Goal: Check status: Check status

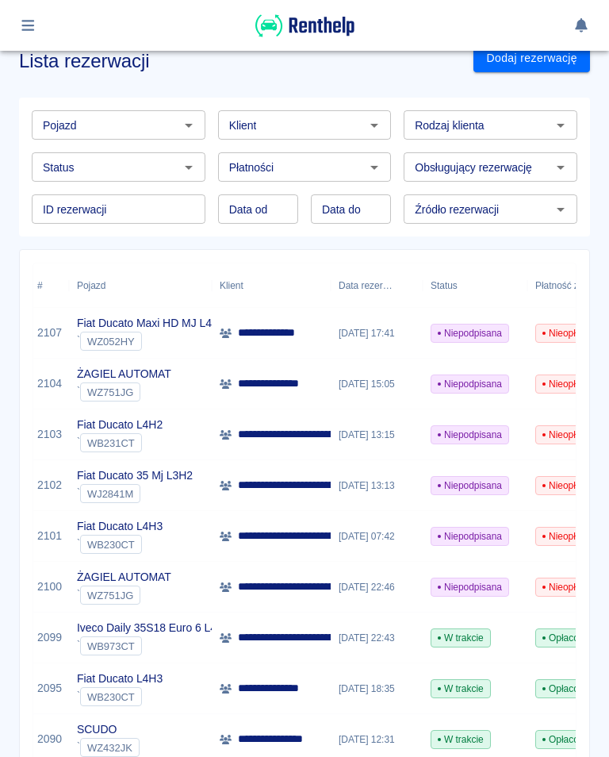
scroll to position [17, 0]
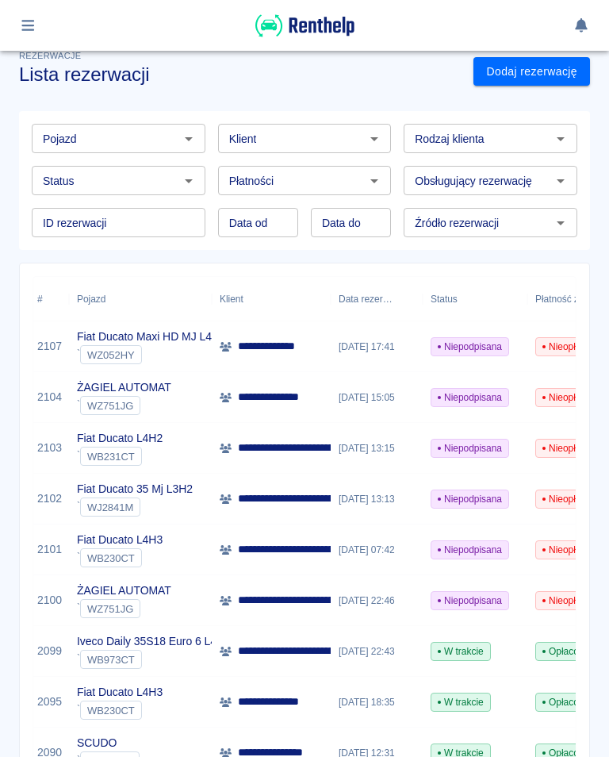
click at [27, 27] on icon "button" at bounding box center [28, 25] width 18 height 14
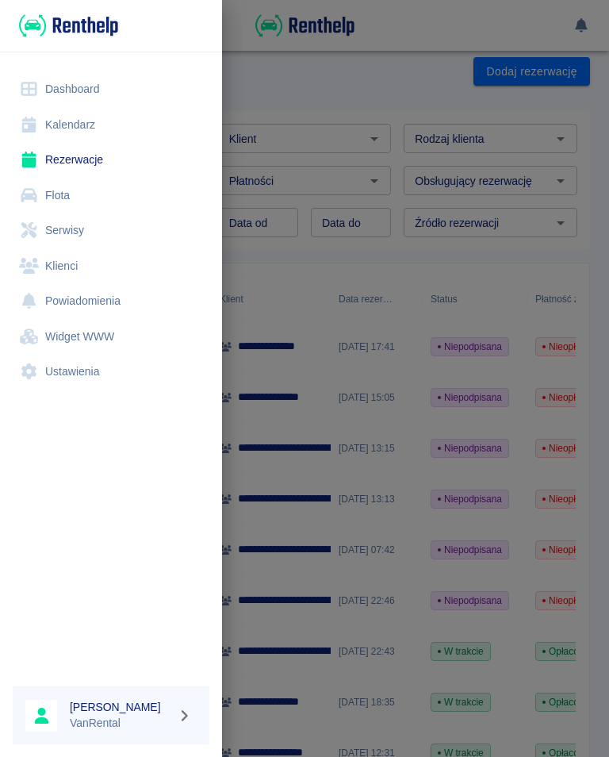
scroll to position [0, 0]
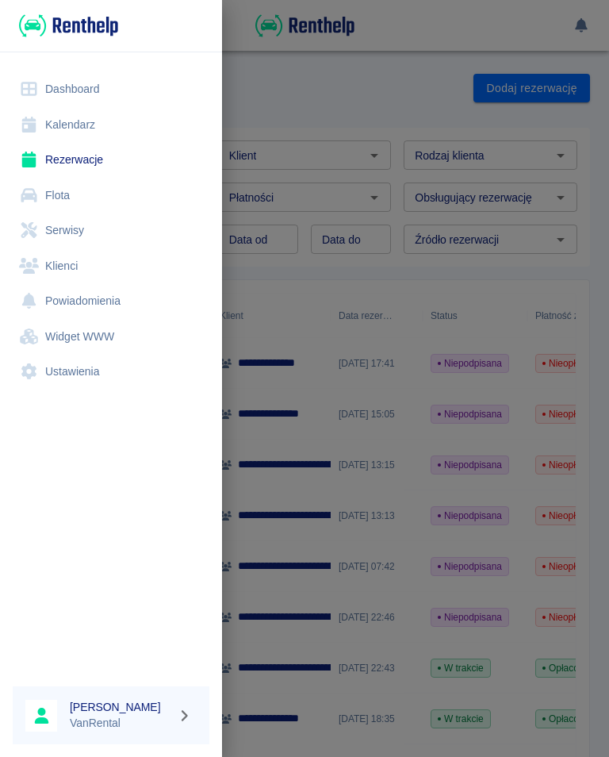
click at [19, 20] on img at bounding box center [68, 26] width 99 height 26
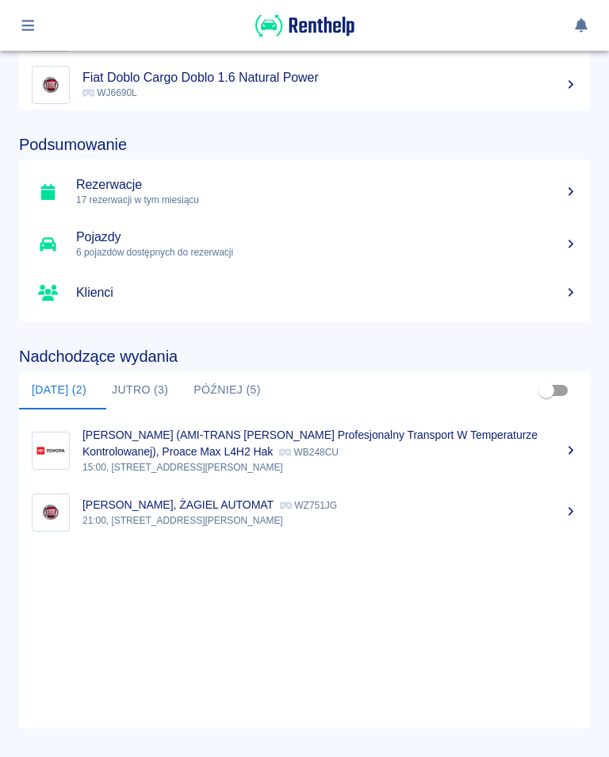
scroll to position [309, 0]
click at [565, 513] on icon at bounding box center [571, 512] width 14 height 11
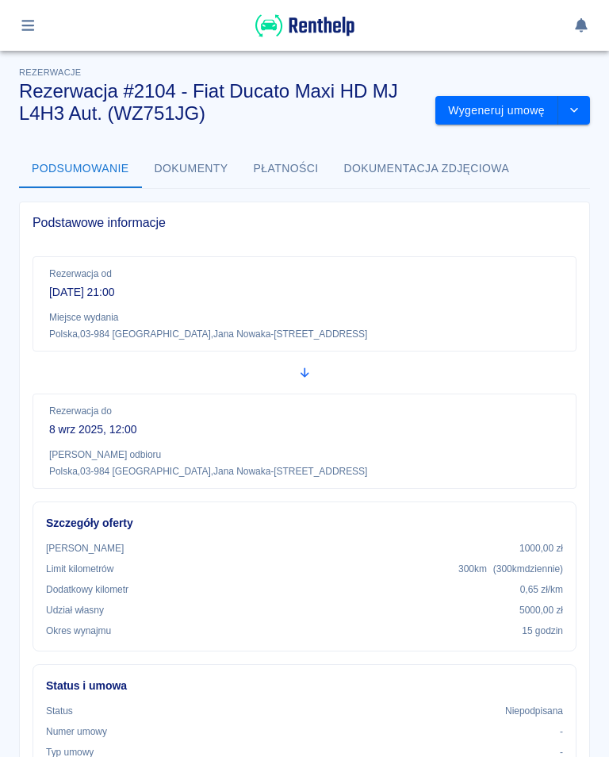
click at [32, 17] on button "button" at bounding box center [28, 25] width 31 height 27
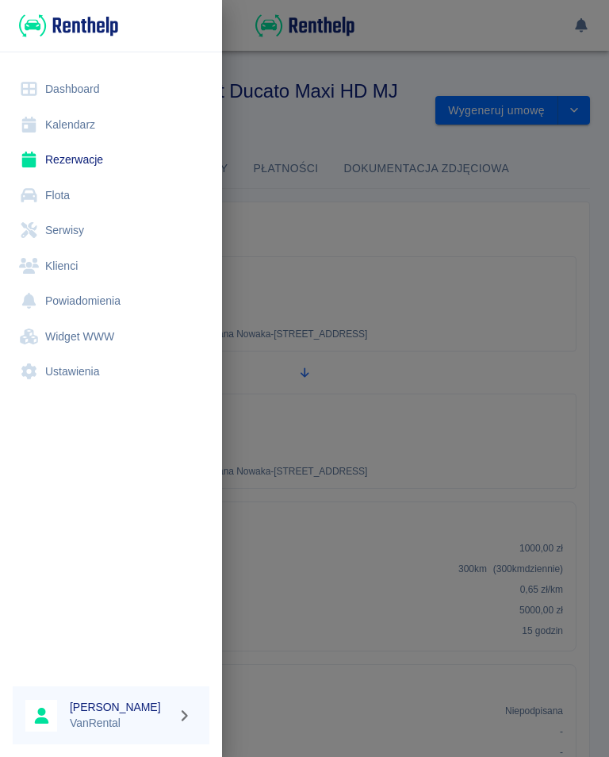
click at [70, 122] on link "Kalendarz" at bounding box center [111, 125] width 197 height 36
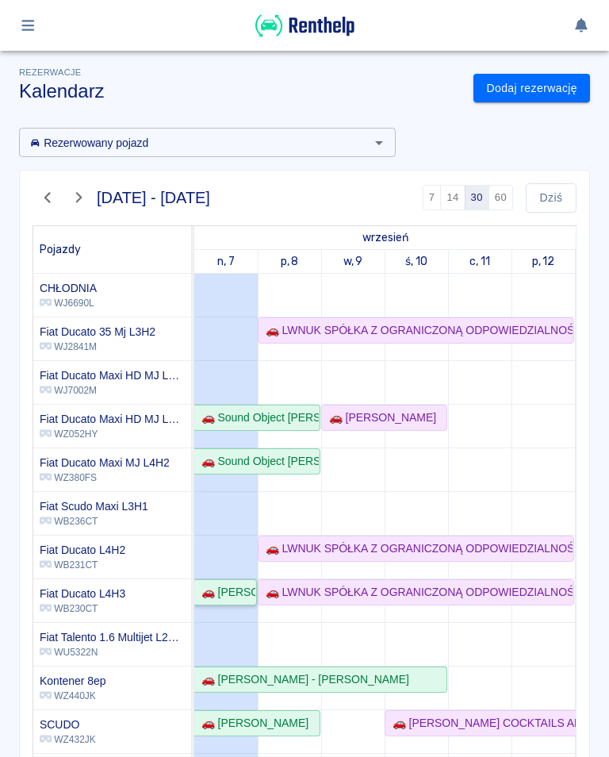
click at [229, 591] on div "🚗 [PERSON_NAME]" at bounding box center [225, 592] width 60 height 17
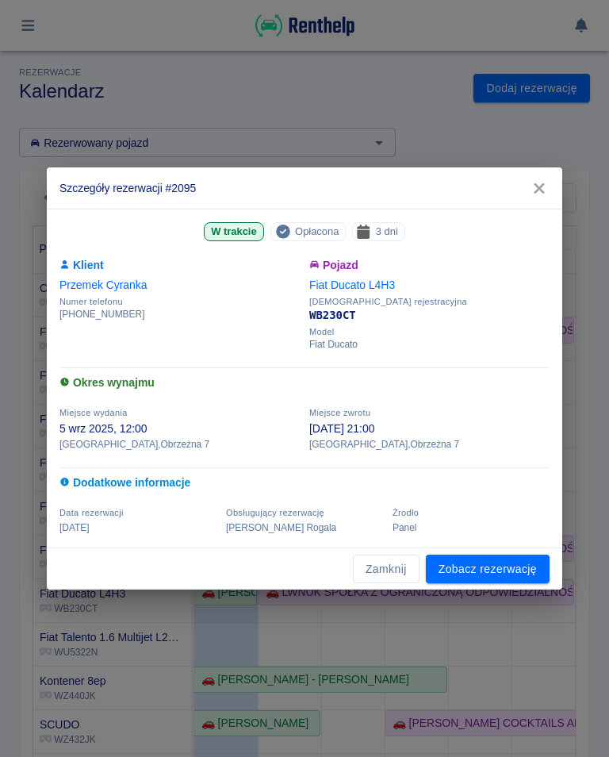
click at [539, 190] on icon "button" at bounding box center [539, 188] width 10 height 10
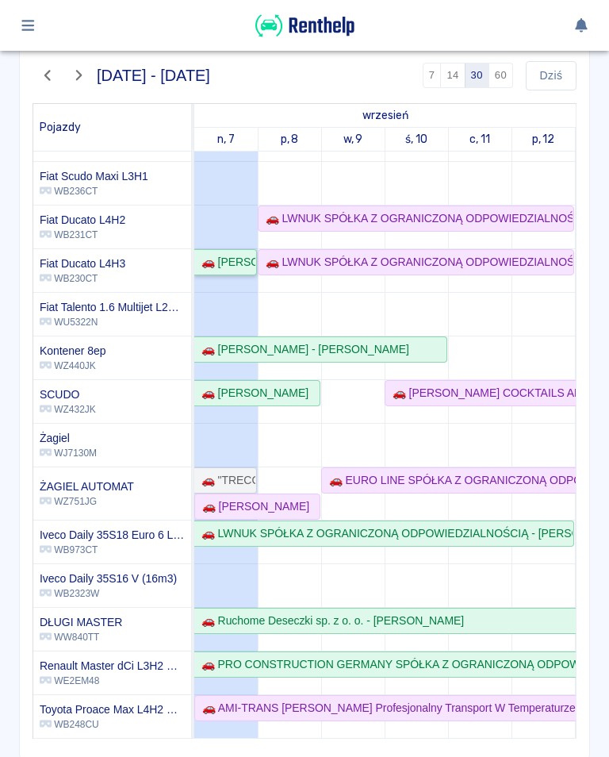
scroll to position [116, 0]
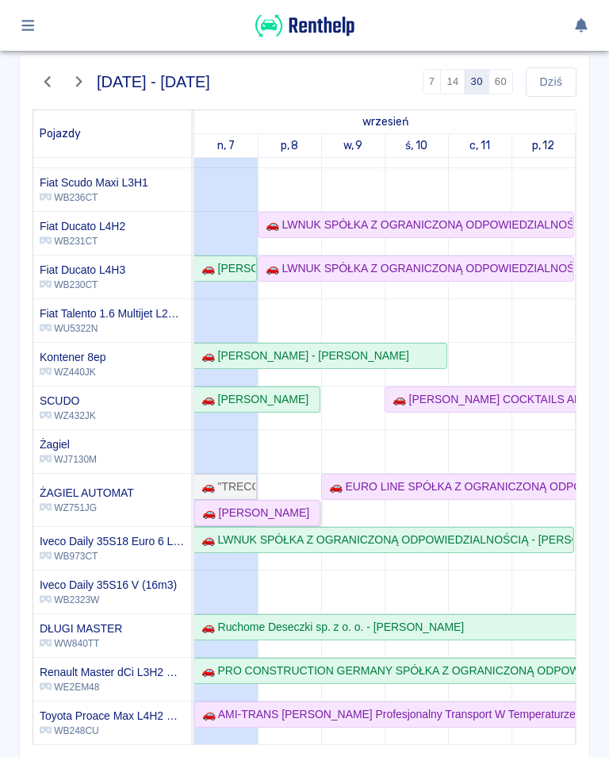
click at [231, 513] on div "🚗 [PERSON_NAME]" at bounding box center [252, 513] width 113 height 17
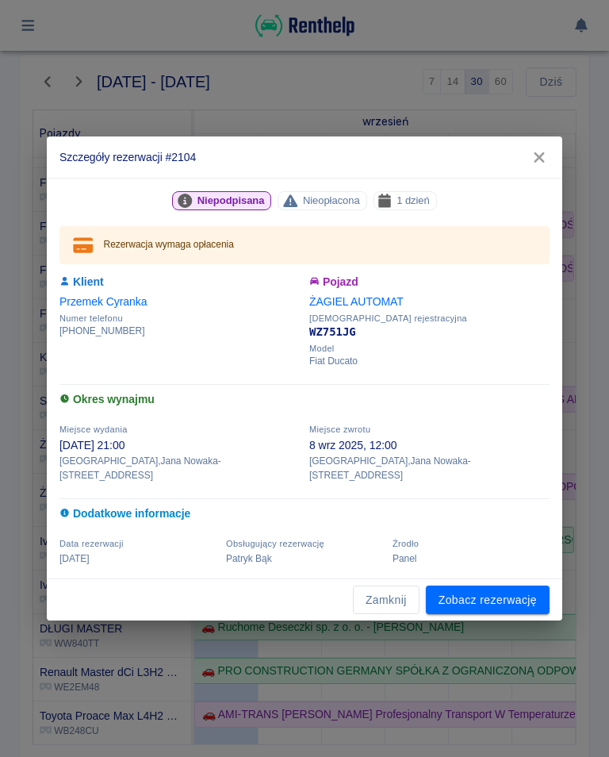
click at [541, 161] on icon "button" at bounding box center [539, 157] width 21 height 17
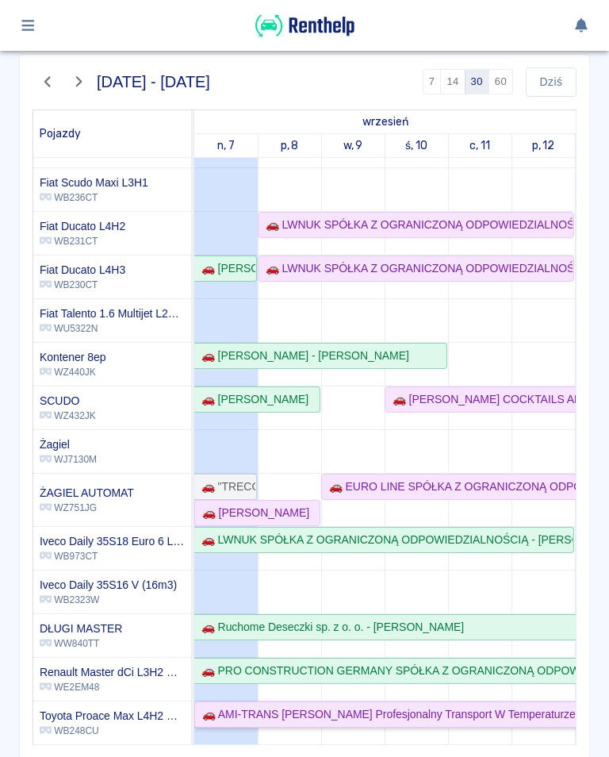
click at [230, 716] on div "🚗 AMI-TRANS [PERSON_NAME] Profesjonalny Transport W Temperaturze Kontrolowanej …" at bounding box center [473, 714] width 554 height 17
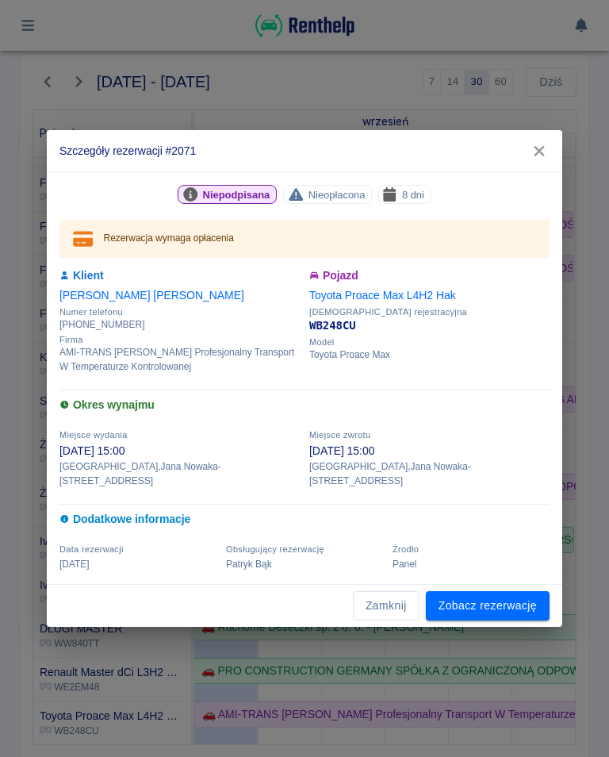
click at [536, 156] on icon "button" at bounding box center [539, 151] width 10 height 10
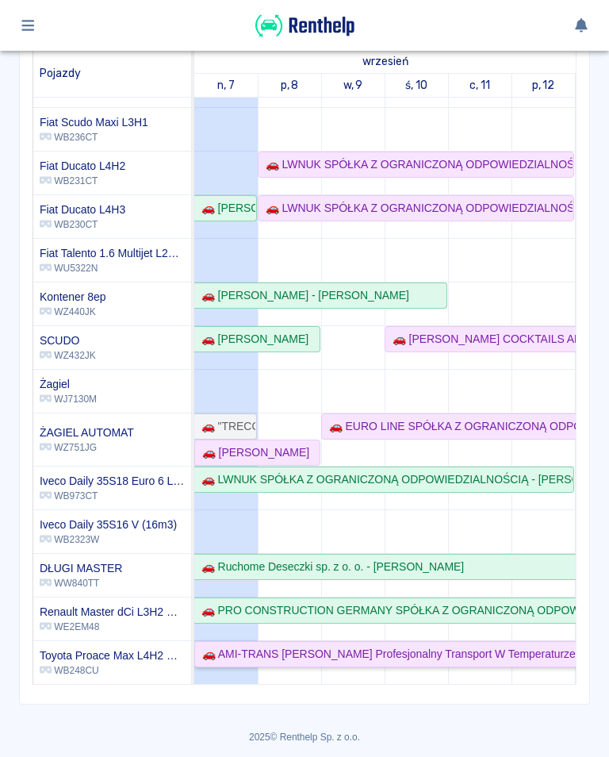
scroll to position [175, 0]
click at [317, 488] on div "🚗 LWNUK SPÓŁKA Z OGRANICZONĄ ODPOWIEDZIALNOŚCIĄ - [PERSON_NAME]" at bounding box center [384, 480] width 378 height 17
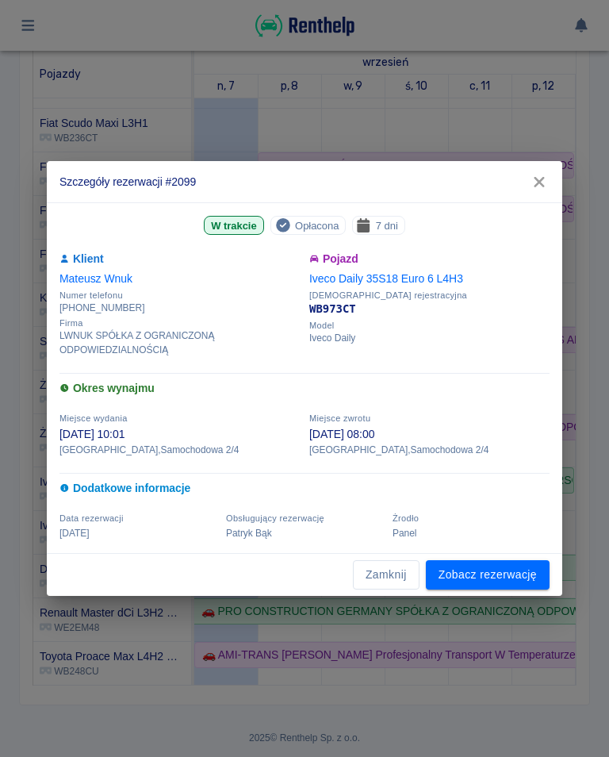
click at [541, 184] on icon "button" at bounding box center [539, 182] width 10 height 10
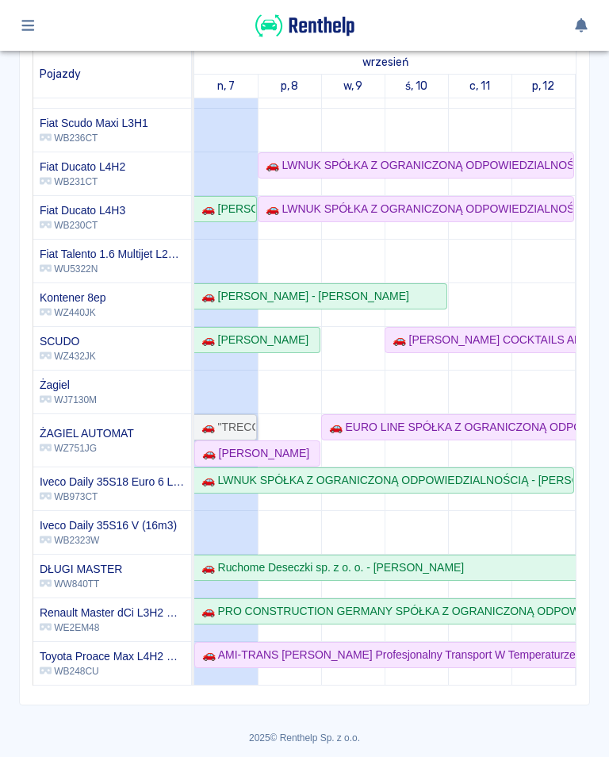
click at [235, 424] on div "🚗 "TRECOM SPÓŁKA AKCYJNA" SPÓŁKA KOMANDYTOWA - [PERSON_NAME]" at bounding box center [225, 427] width 60 height 17
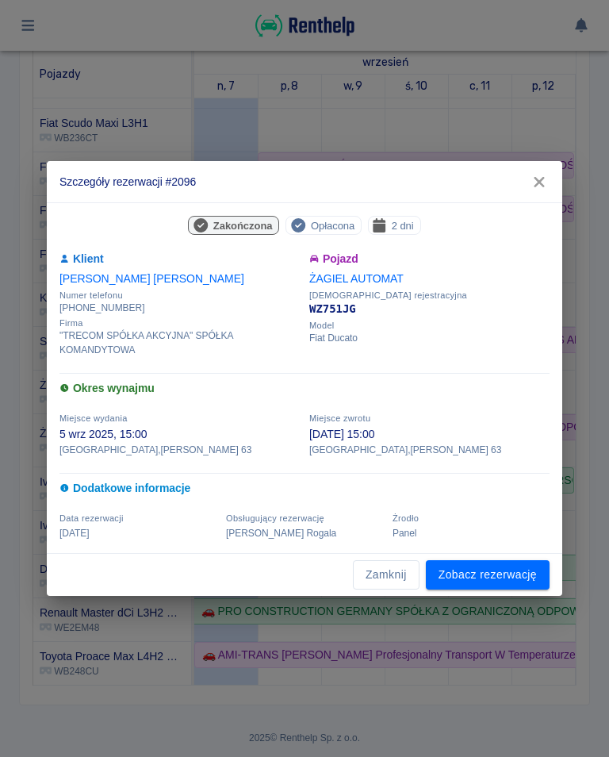
click at [537, 180] on icon "button" at bounding box center [539, 182] width 10 height 10
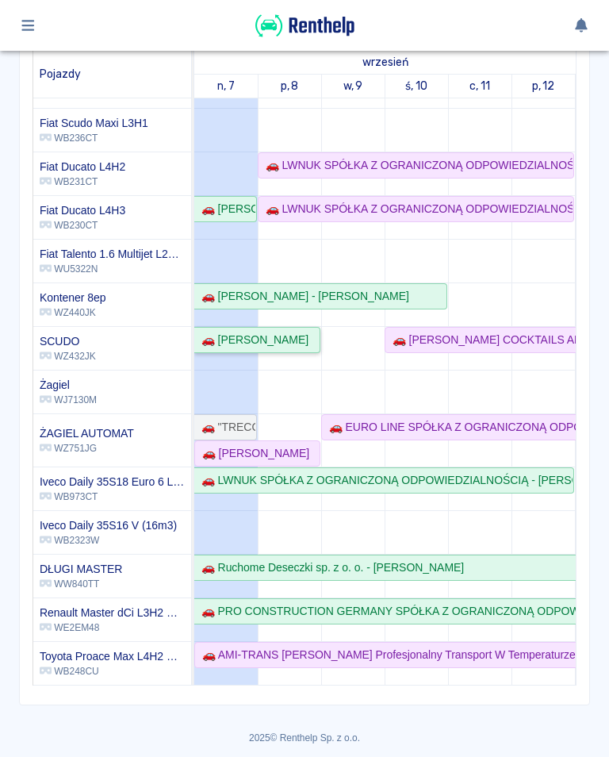
click at [297, 337] on div "🚗 [PERSON_NAME]" at bounding box center [251, 340] width 113 height 17
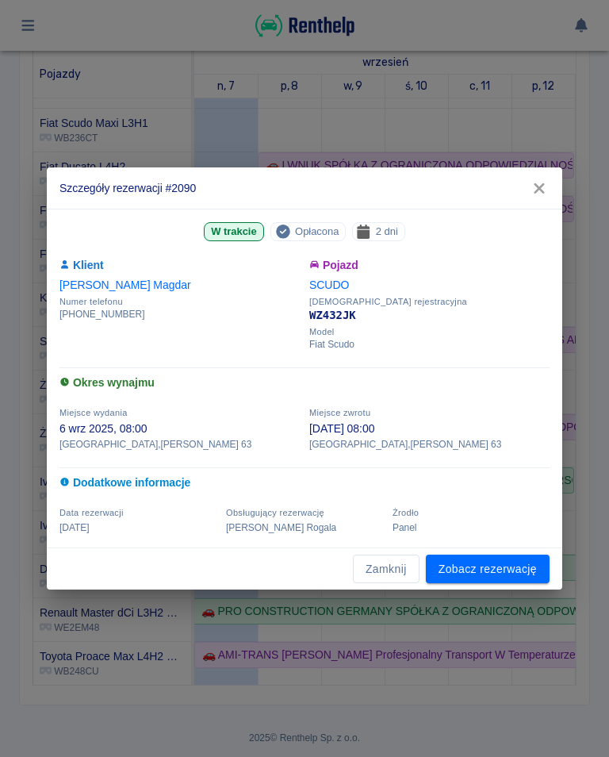
click at [537, 186] on icon "button" at bounding box center [539, 188] width 10 height 10
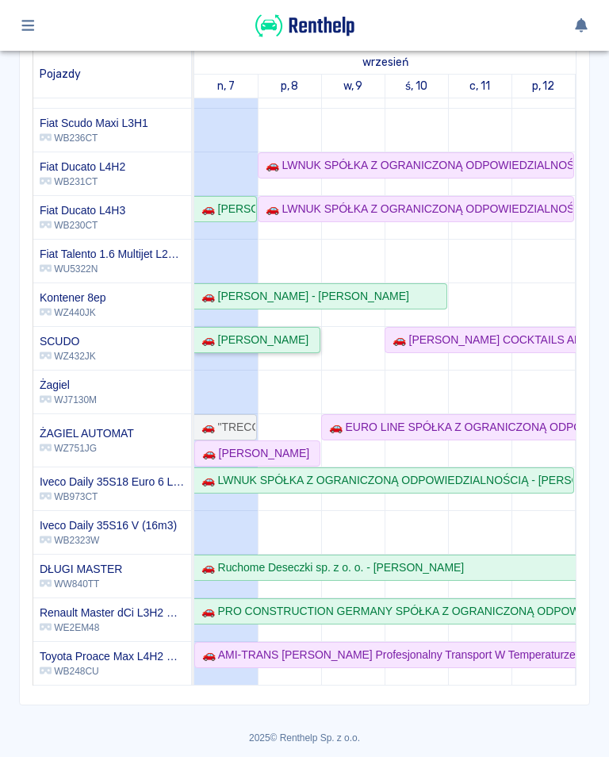
click at [279, 340] on div "🚗 [PERSON_NAME]" at bounding box center [251, 340] width 113 height 17
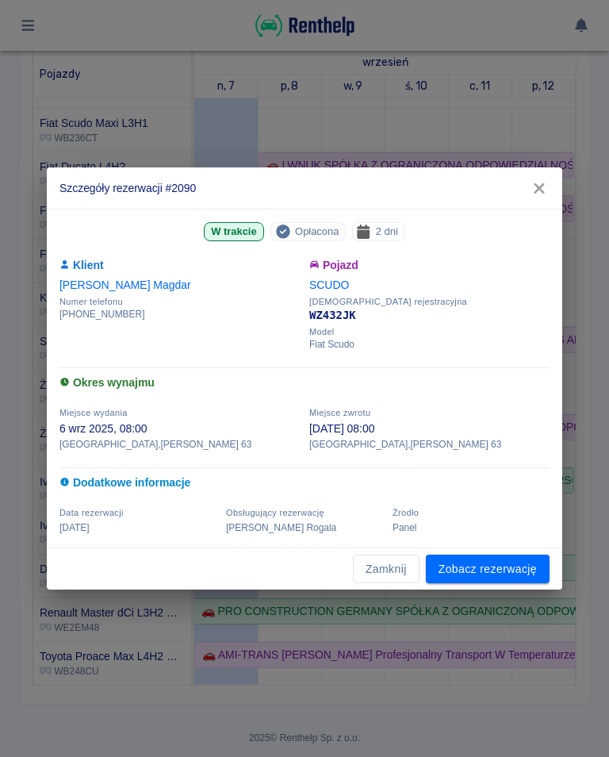
click at [536, 186] on icon "button" at bounding box center [539, 188] width 10 height 10
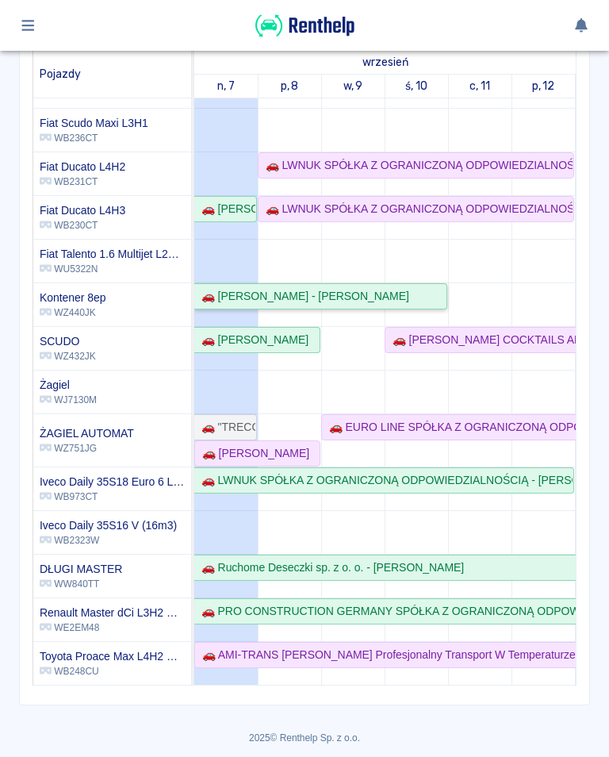
click at [405, 294] on div "🚗 [PERSON_NAME] - [PERSON_NAME]" at bounding box center [302, 296] width 214 height 17
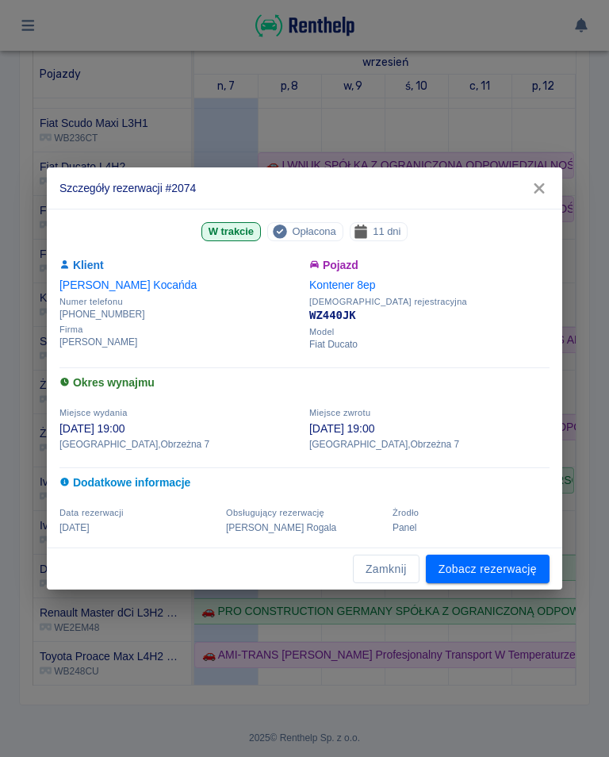
click at [542, 186] on icon "button" at bounding box center [539, 188] width 10 height 10
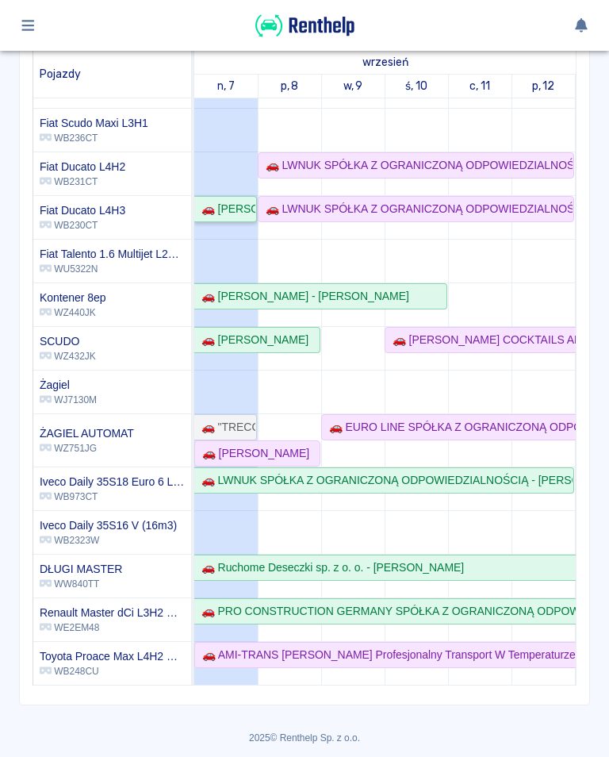
click at [231, 199] on link "🚗 [PERSON_NAME]" at bounding box center [225, 209] width 63 height 26
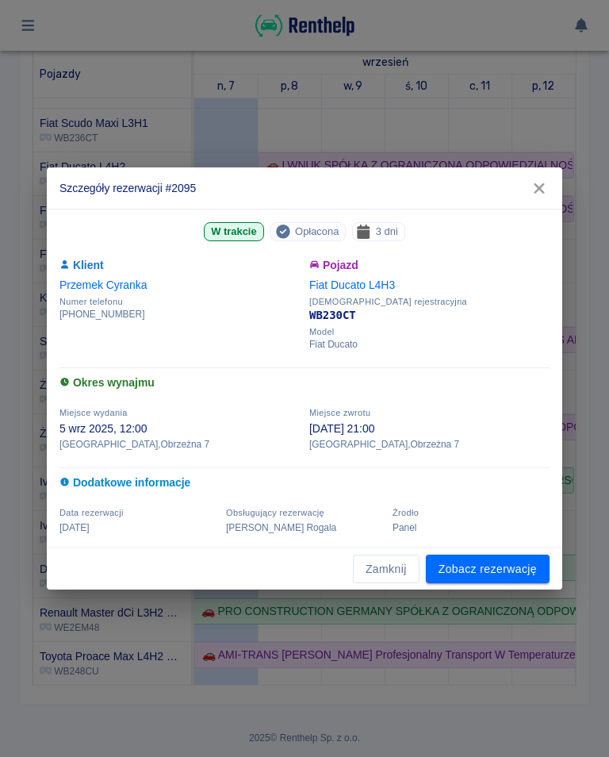
click at [545, 190] on icon "button" at bounding box center [539, 188] width 21 height 17
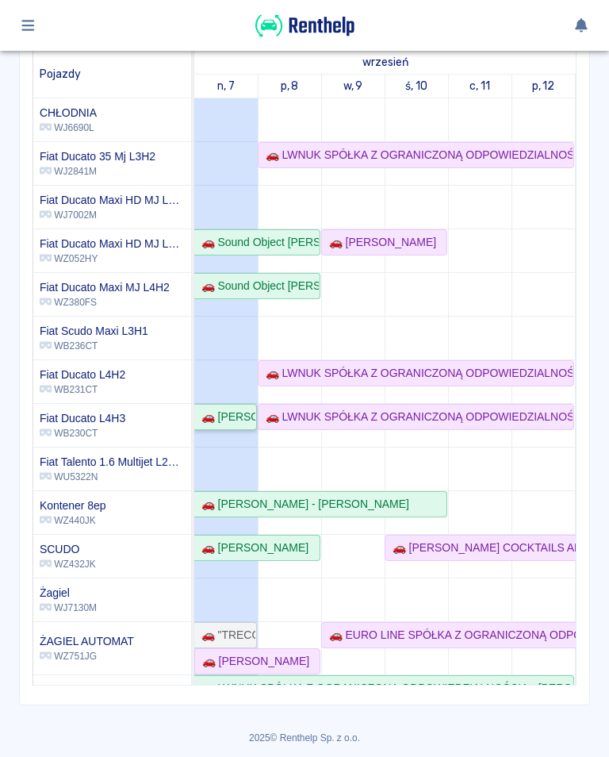
scroll to position [0, 0]
click at [269, 282] on div "🚗 Sound Object [PERSON_NAME] - [PERSON_NAME]" at bounding box center [257, 286] width 124 height 17
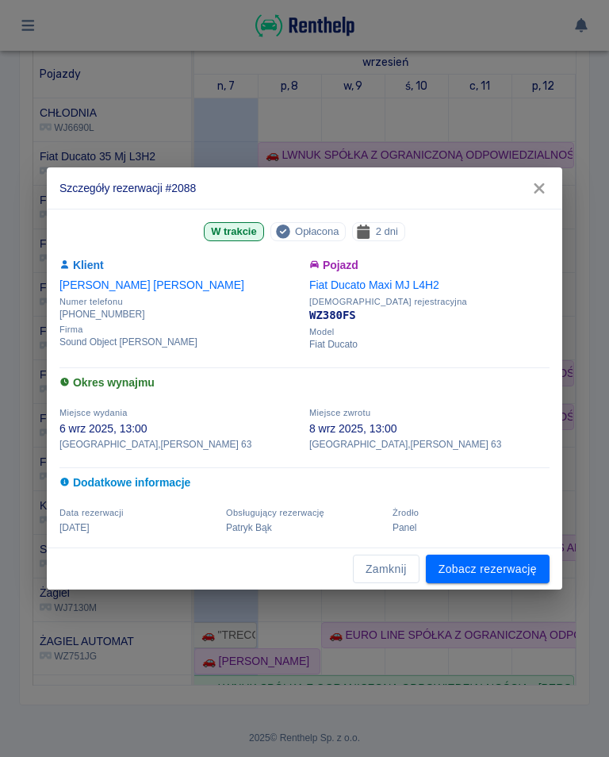
click at [543, 185] on icon "button" at bounding box center [539, 188] width 10 height 10
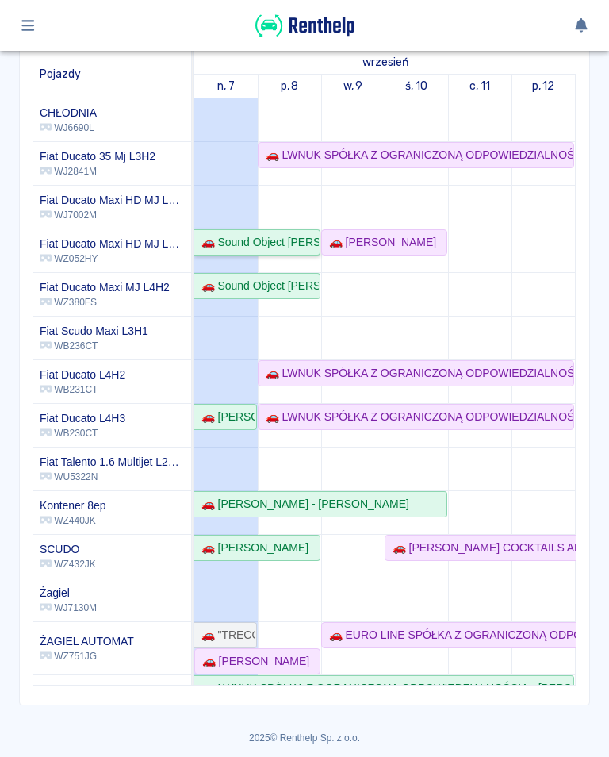
click at [286, 238] on div "🚗 Sound Object [PERSON_NAME] - [PERSON_NAME]" at bounding box center [257, 242] width 124 height 17
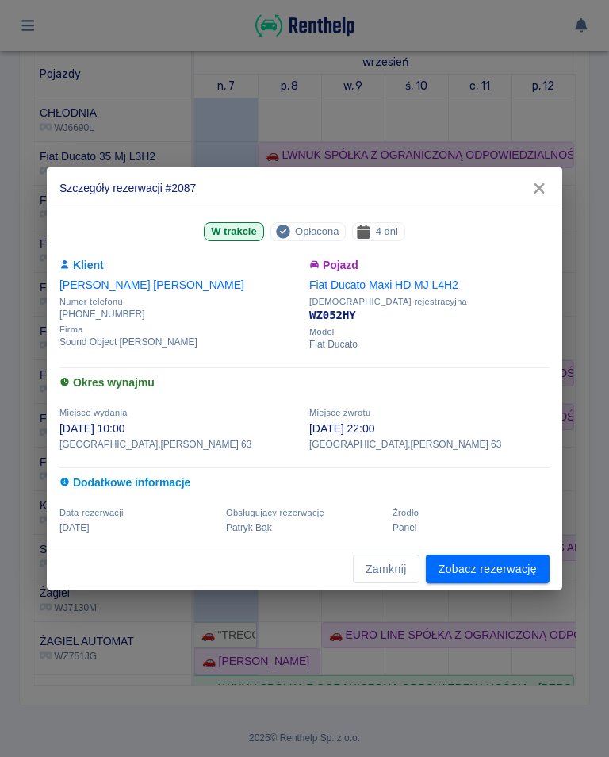
click at [540, 190] on icon "button" at bounding box center [539, 188] width 10 height 10
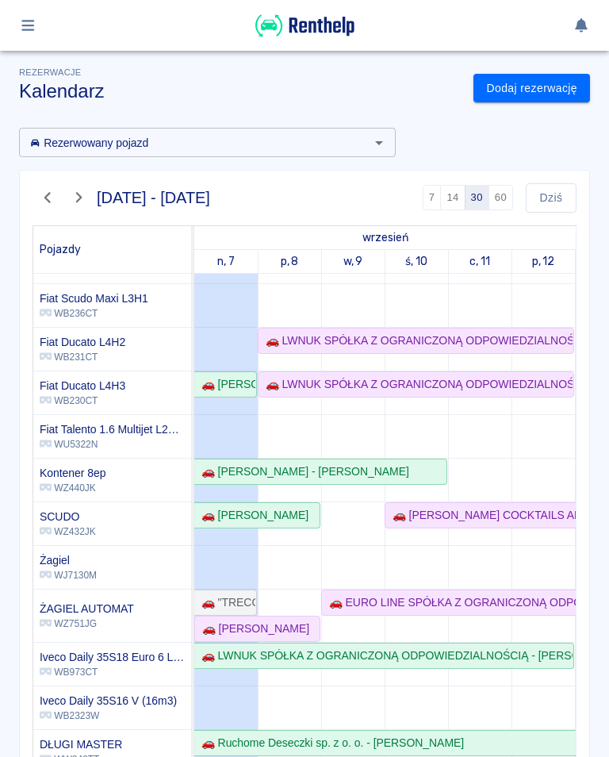
scroll to position [208, 0]
click at [217, 601] on div "🚗 "TRECOM SPÓŁKA AKCYJNA" SPÓŁKA KOMANDYTOWA - [PERSON_NAME]" at bounding box center [225, 602] width 60 height 17
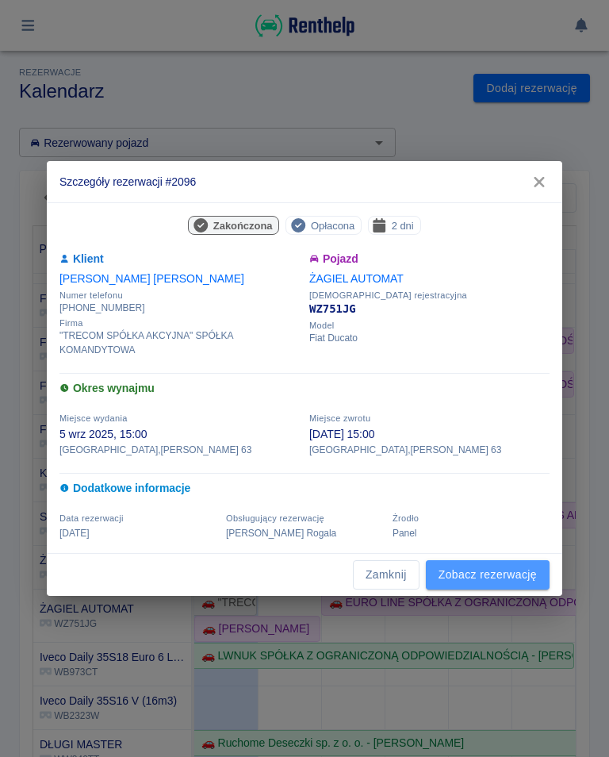
click at [486, 577] on link "Zobacz rezerwację" at bounding box center [488, 574] width 124 height 29
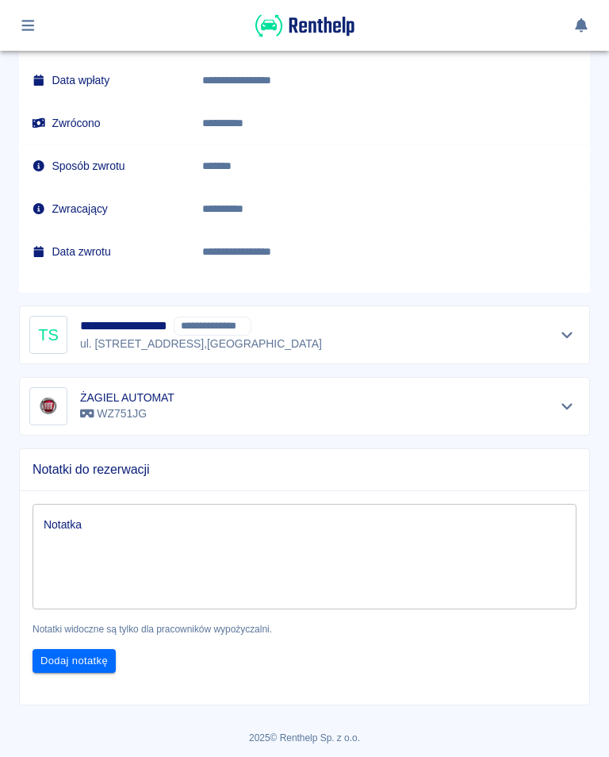
scroll to position [1485, 0]
click at [77, 528] on div "Notatka x Notatka" at bounding box center [305, 558] width 544 height 106
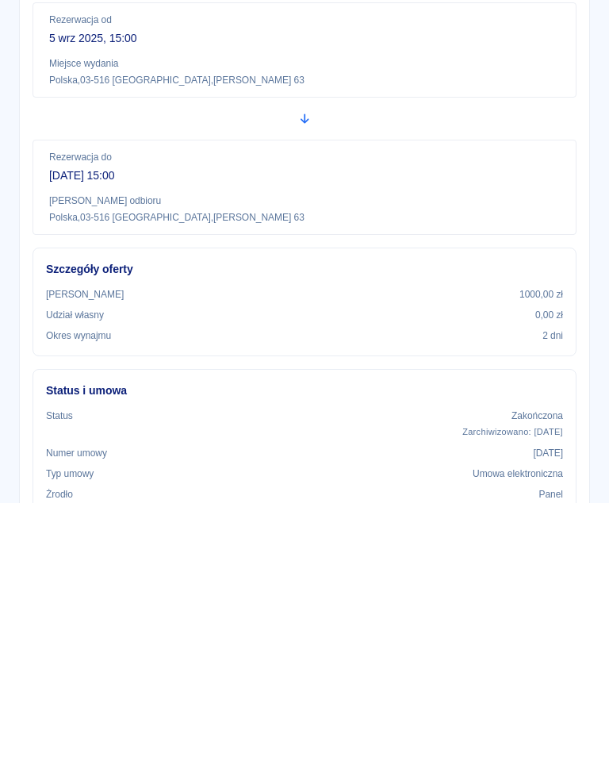
scroll to position [0, 0]
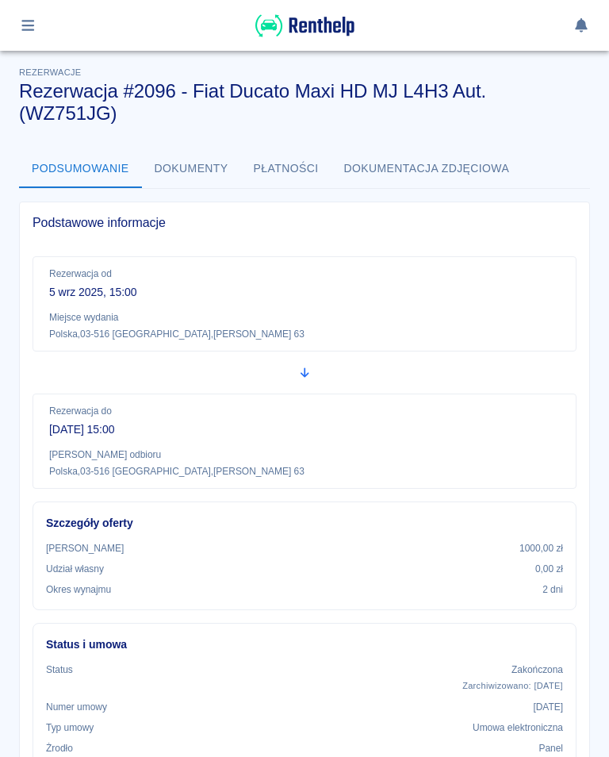
click at [300, 164] on button "Płatności" at bounding box center [286, 169] width 90 height 38
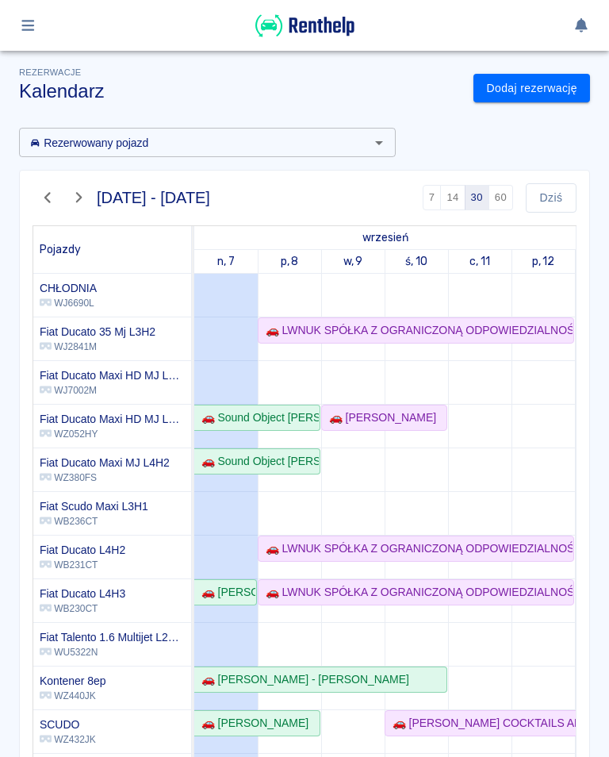
click at [42, 196] on icon "button" at bounding box center [48, 197] width 18 height 14
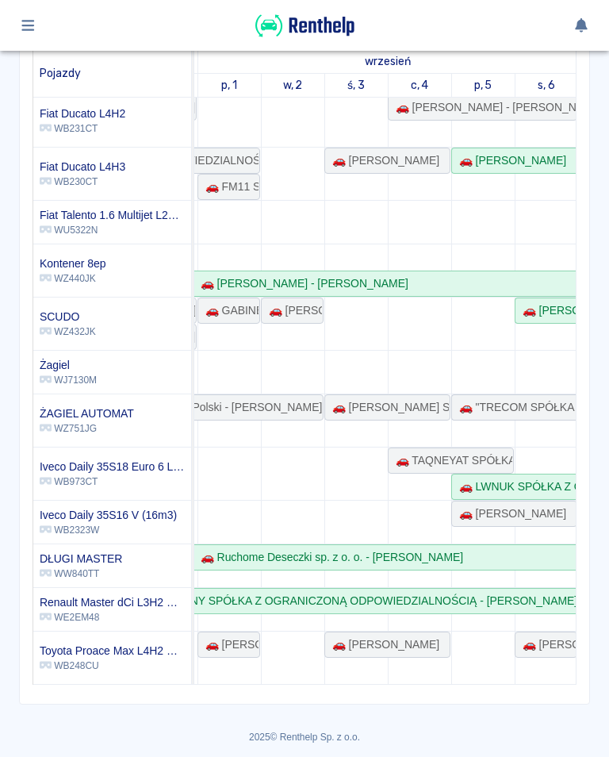
scroll to position [175, 0]
